Goal: Task Accomplishment & Management: Manage account settings

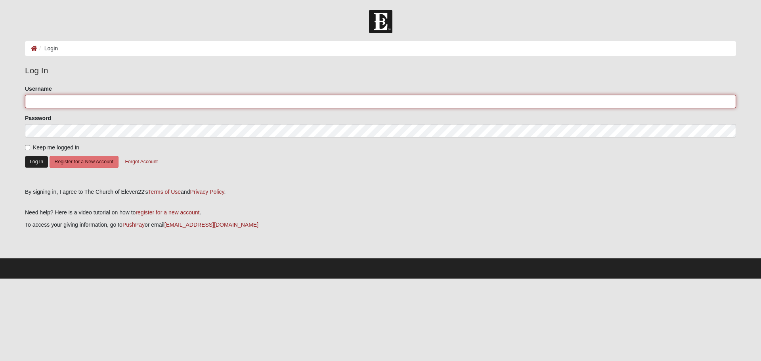
type input "sbeaver"
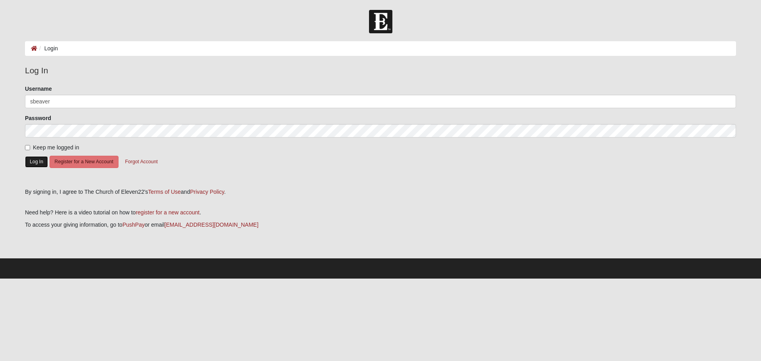
click at [38, 159] on button "Log In" at bounding box center [36, 161] width 23 height 11
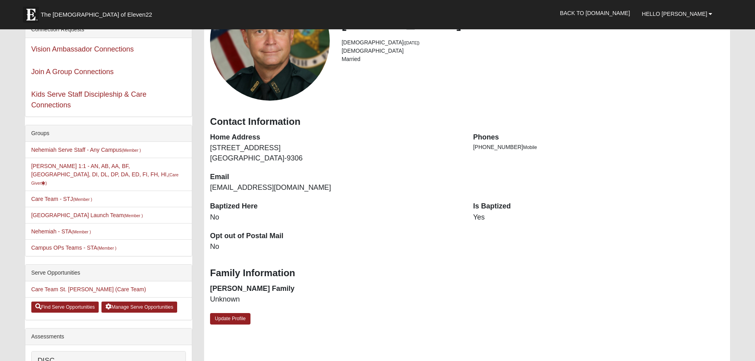
scroll to position [79, 0]
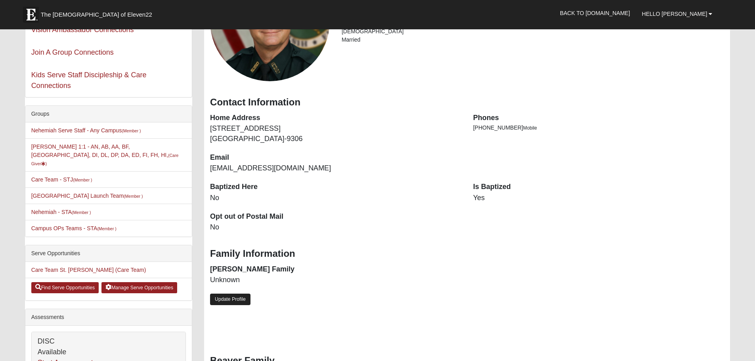
click at [234, 301] on link "Update Profile" at bounding box center [230, 299] width 40 height 11
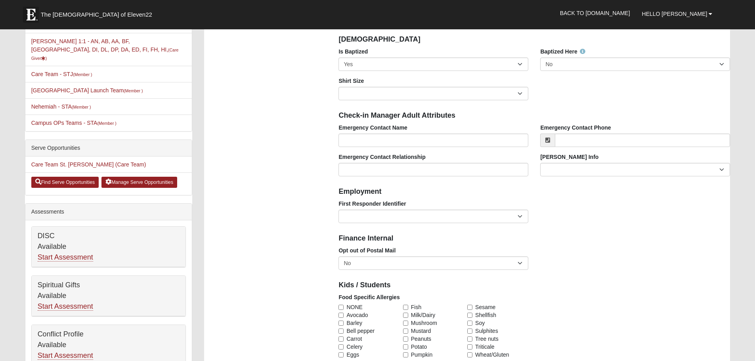
scroll to position [198, 0]
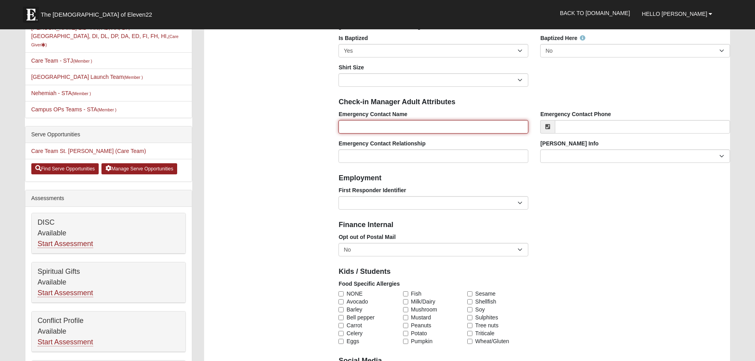
click at [383, 123] on input "Emergency Contact Name" at bounding box center [434, 126] width 190 height 13
type input "[PERSON_NAME]"
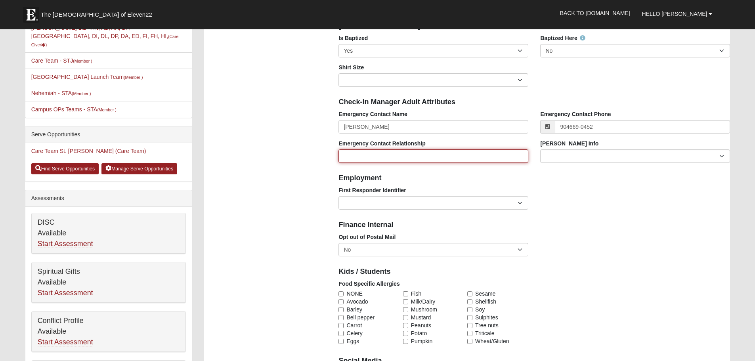
type input "[PHONE_NUMBER]"
click at [383, 153] on input "Emergency Contact Relationship" at bounding box center [434, 155] width 190 height 13
type input "wife"
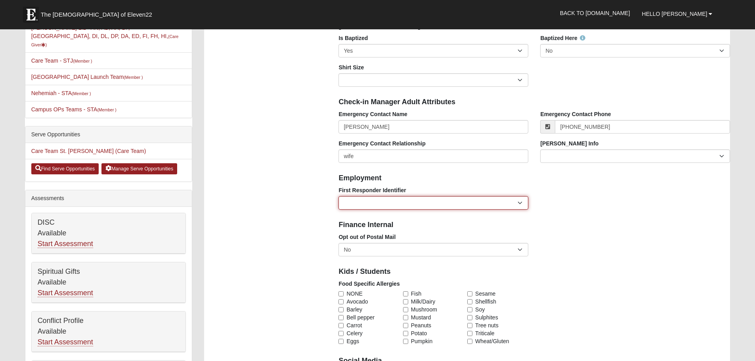
click at [521, 201] on select "EMT | Paramedic | Medical Firefighter | Fire Department Police Officer | Sherif…" at bounding box center [434, 202] width 190 height 13
select select "2463"
click at [339, 196] on select "EMT | Paramedic | Medical Firefighter | Fire Department Police Officer | Sherif…" at bounding box center [434, 202] width 190 height 13
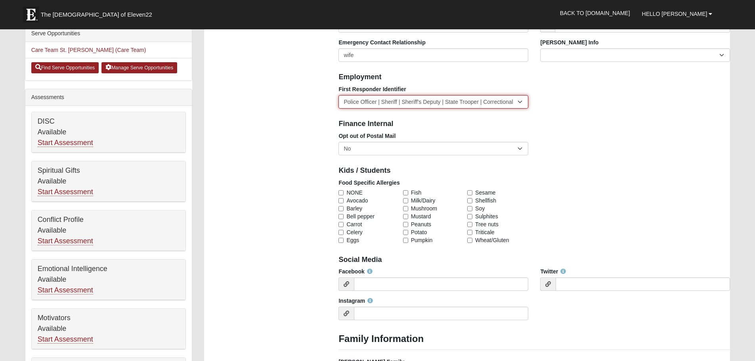
scroll to position [317, 0]
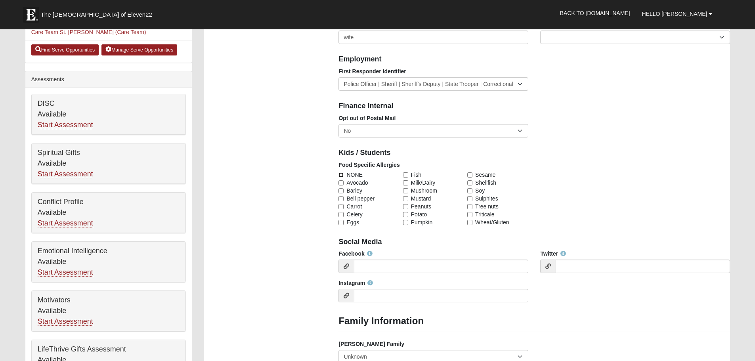
click at [341, 174] on input "NONE" at bounding box center [341, 174] width 5 height 5
checkbox input "true"
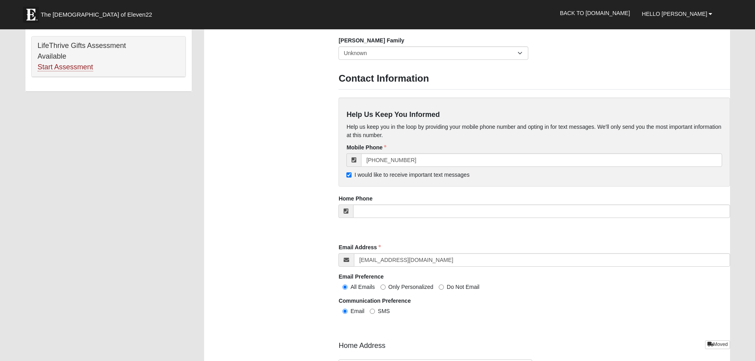
scroll to position [634, 0]
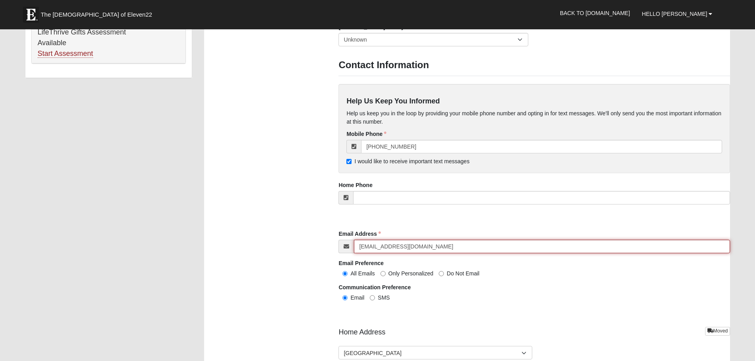
click at [425, 246] on input "[EMAIL_ADDRESS][DOMAIN_NAME]" at bounding box center [542, 246] width 376 height 13
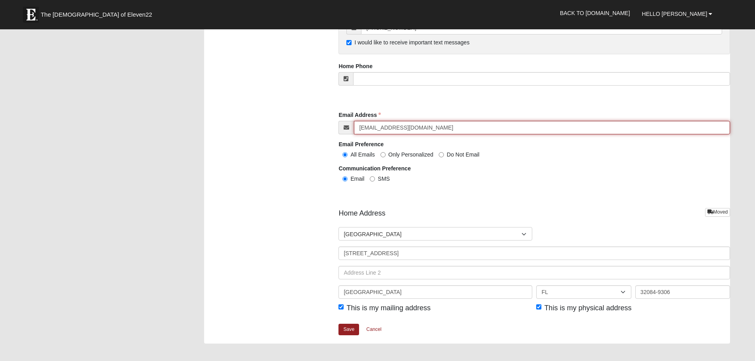
scroll to position [793, 0]
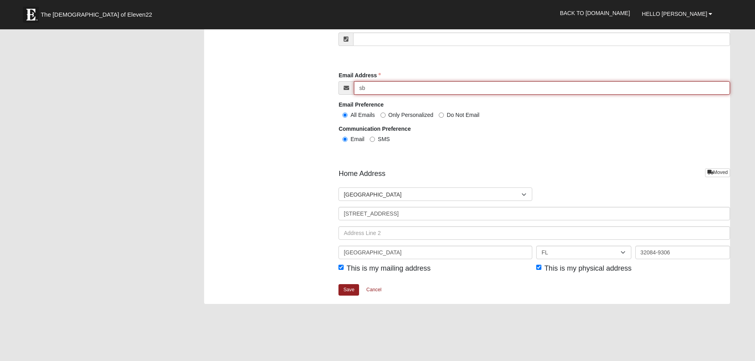
type input "s"
type input "[EMAIL_ADDRESS][DOMAIN_NAME]"
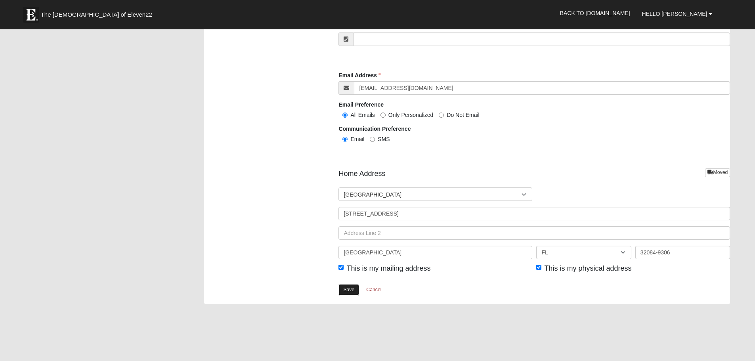
click at [347, 289] on link "Save" at bounding box center [349, 289] width 21 height 11
